Goal: Go to known website: Access a specific website the user already knows

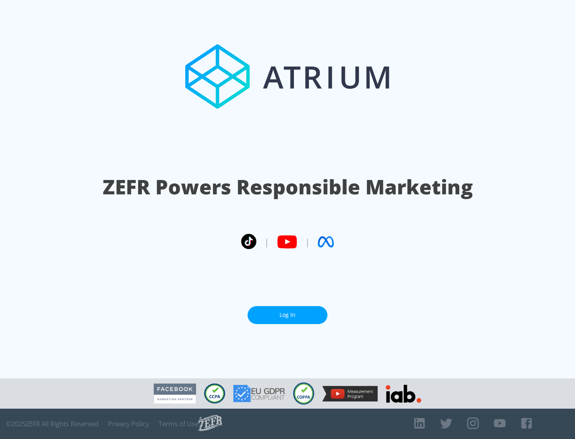
click at [287, 312] on link "Log In" at bounding box center [287, 315] width 80 height 18
